Goal: Task Accomplishment & Management: Use online tool/utility

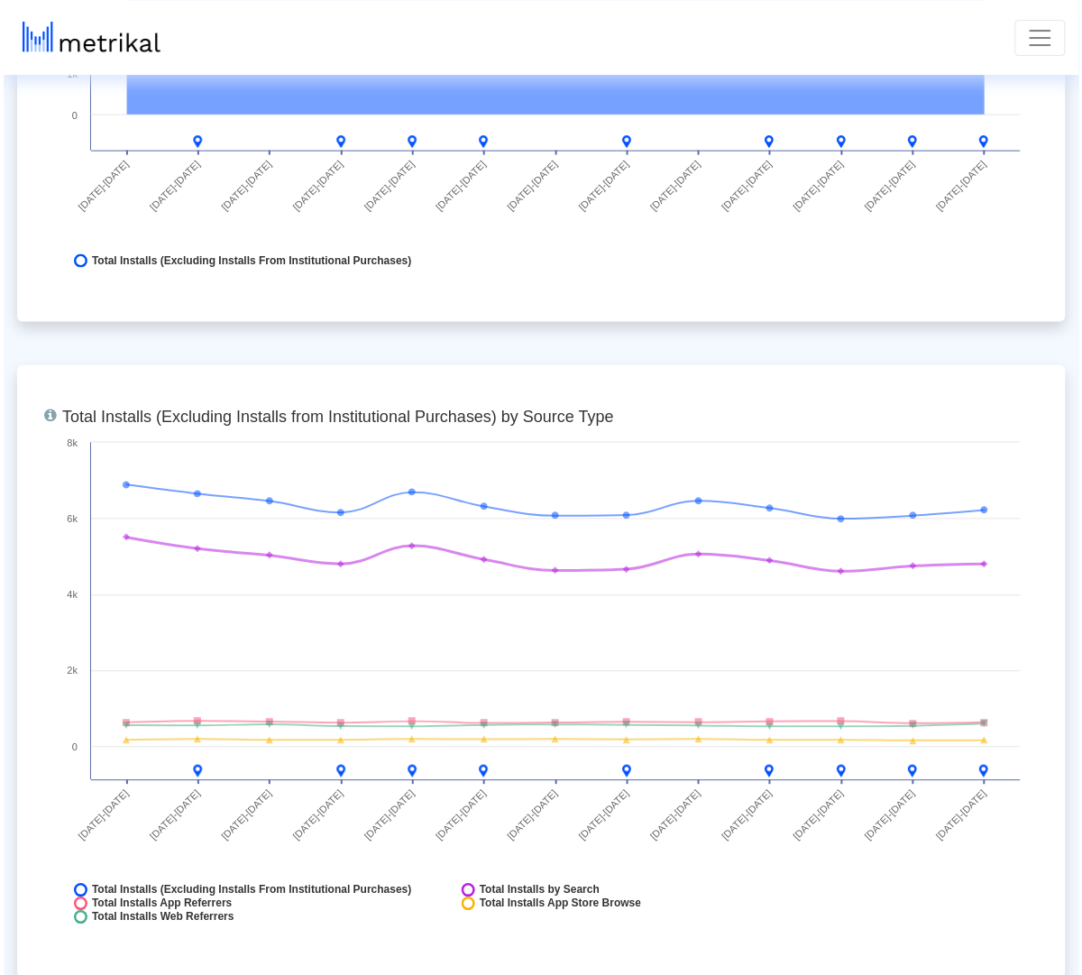
scroll to position [2301, 0]
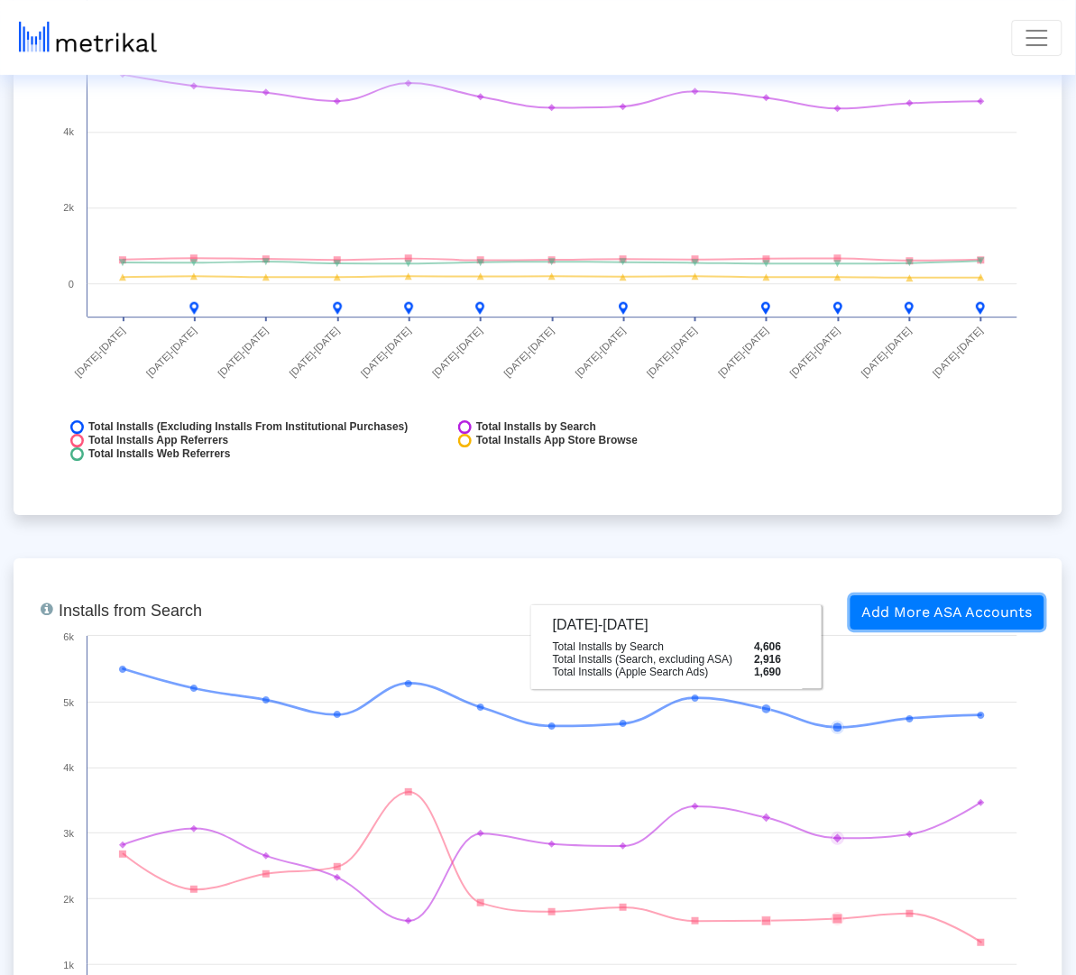
click at [950, 595] on button "Add More ASA Accounts" at bounding box center [948, 612] width 194 height 34
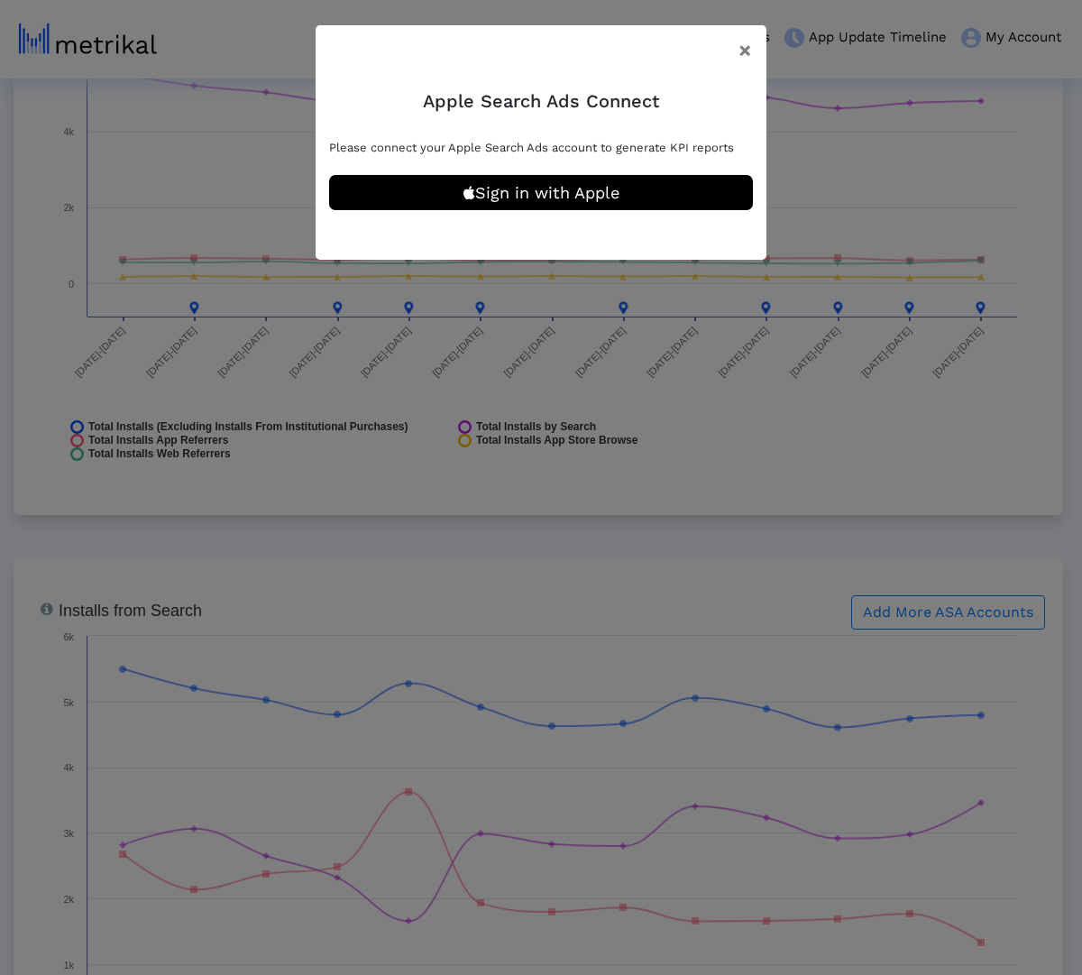
click at [622, 161] on div "Apple Search Ads Connect Please connect your Apple Search Ads account to genera…" at bounding box center [541, 168] width 451 height 184
click at [621, 175] on button "Sign in with Apple" at bounding box center [541, 192] width 424 height 35
